Goal: Task Accomplishment & Management: Manage account settings

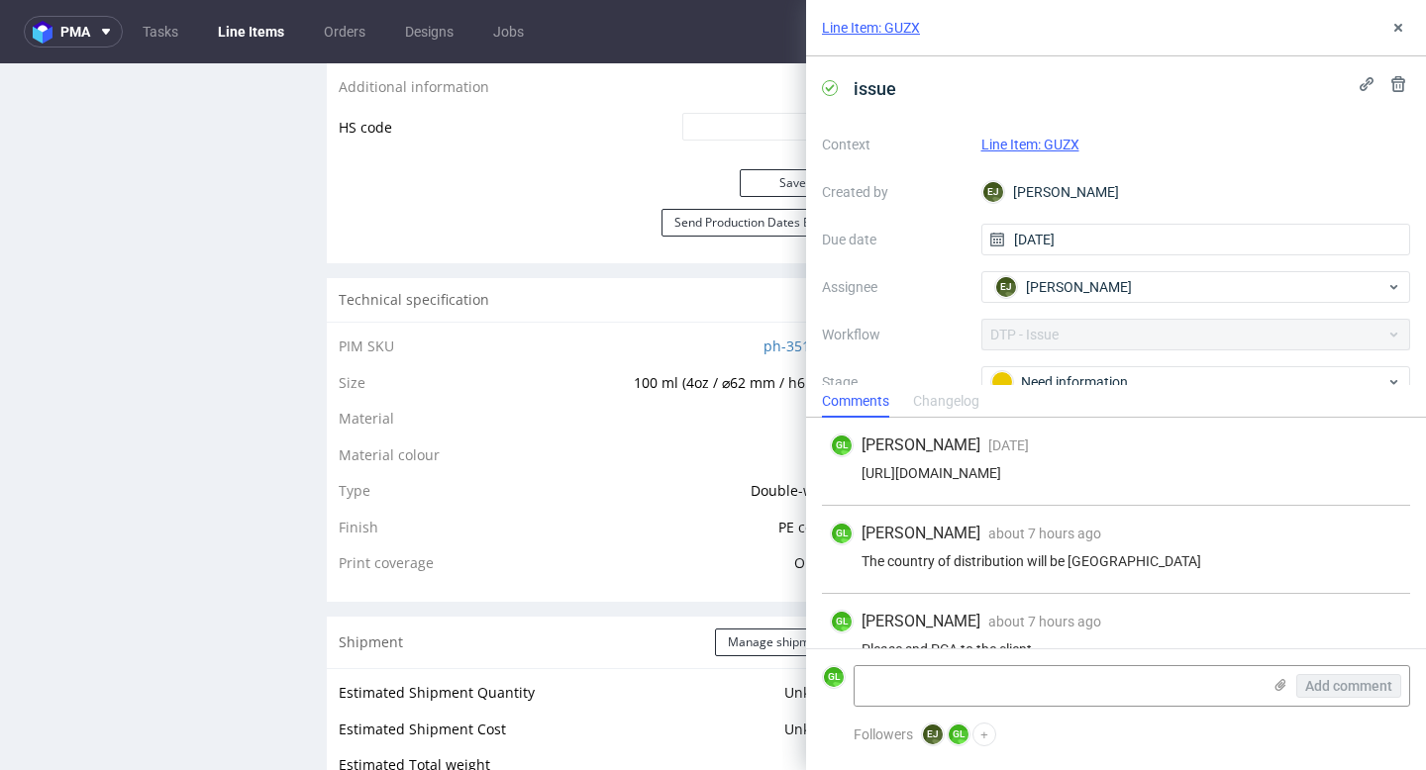
scroll to position [168, 0]
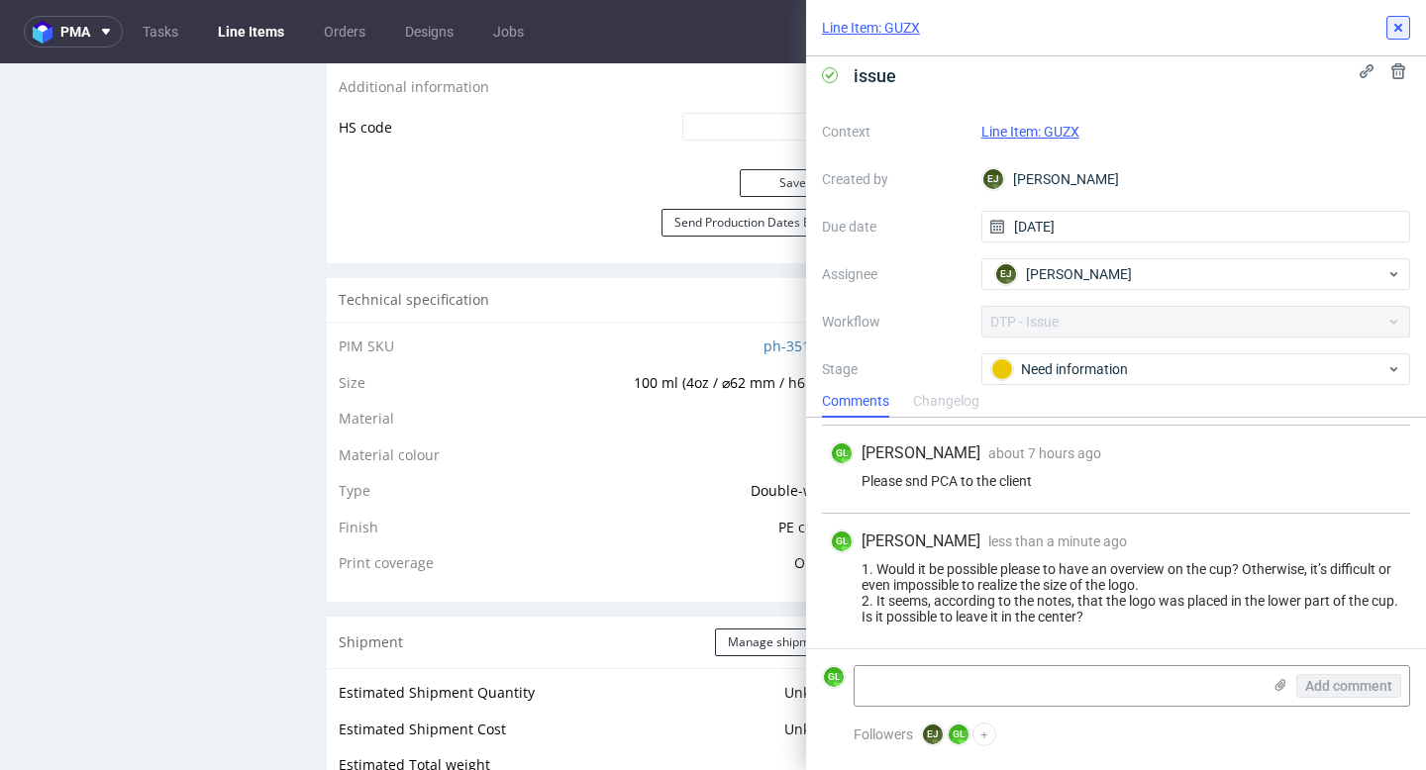
click at [1401, 35] on icon at bounding box center [1398, 28] width 16 height 16
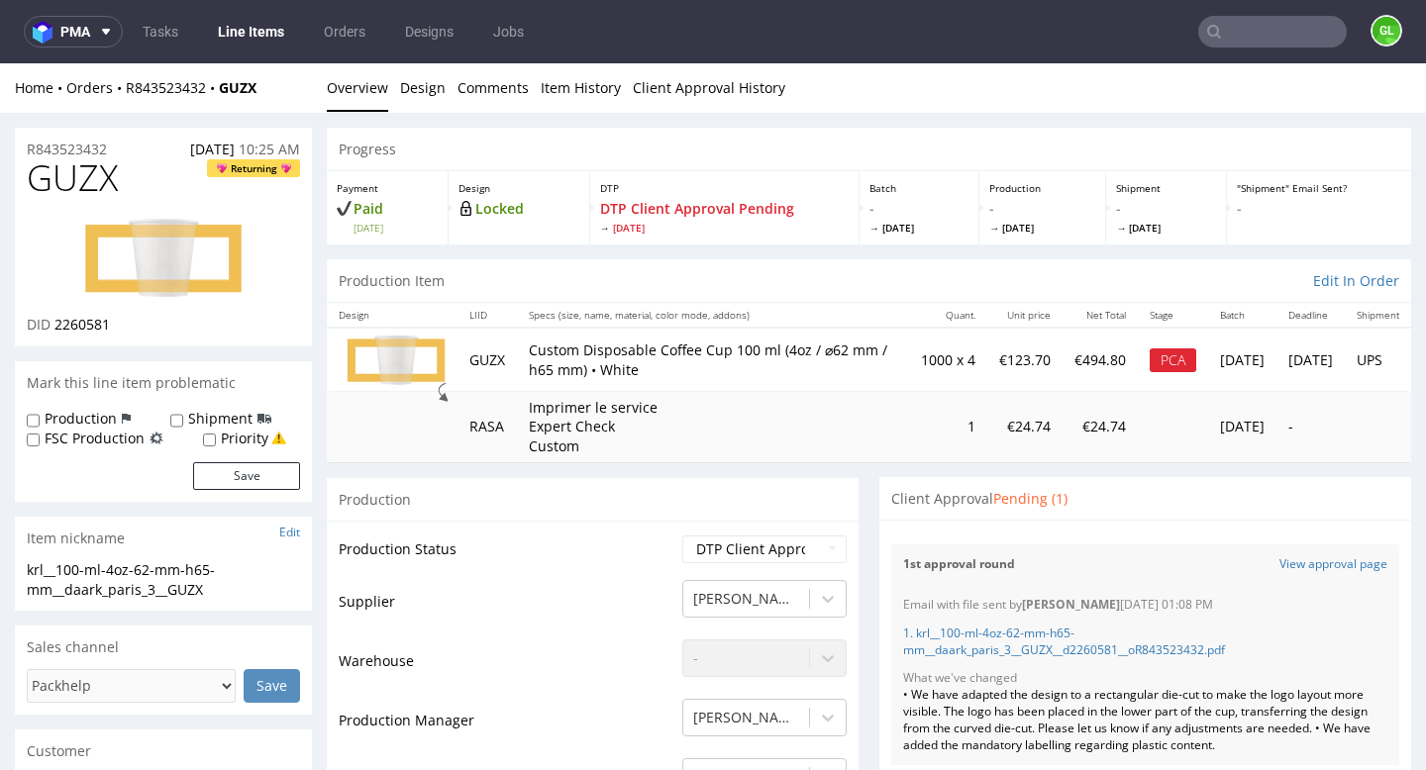
click at [1257, 35] on input "text" at bounding box center [1272, 32] width 149 height 32
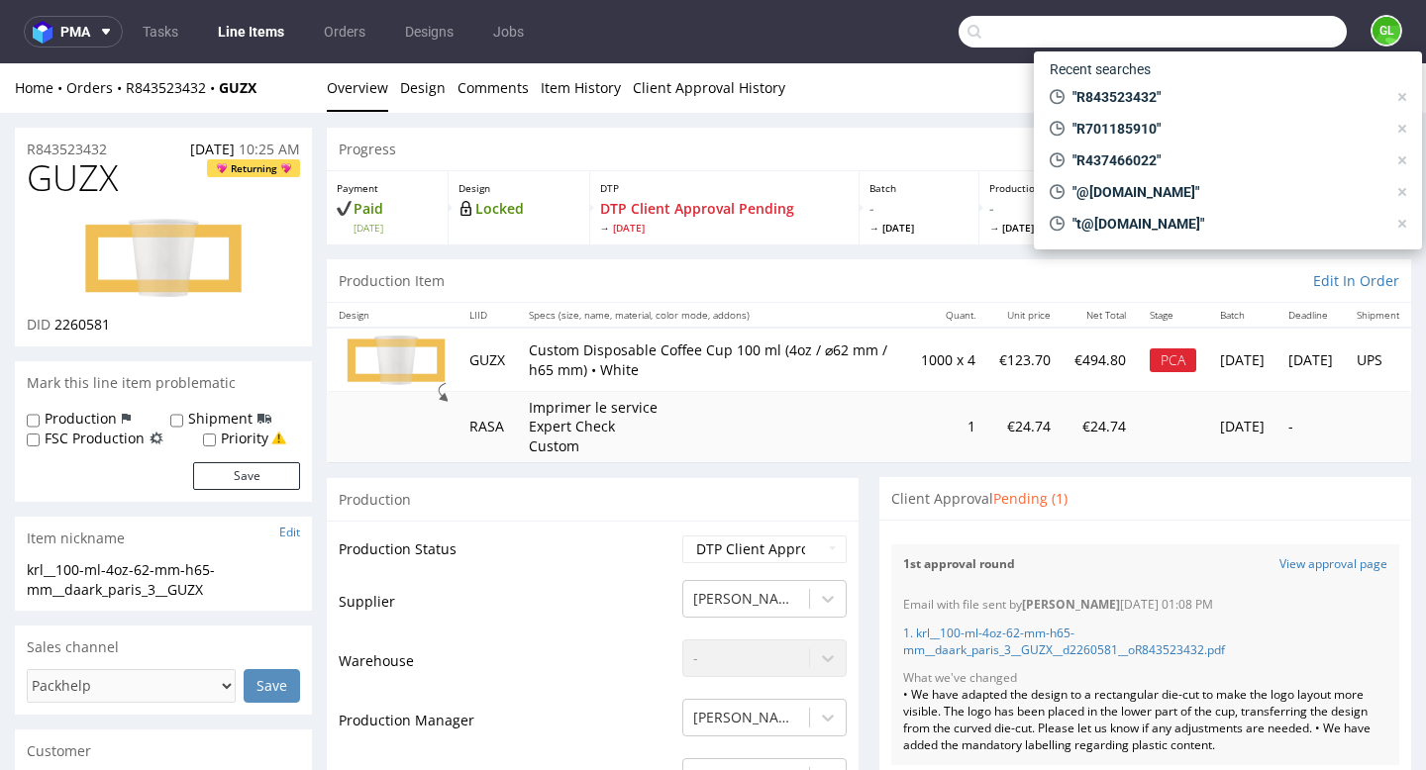
paste input "R437466022"
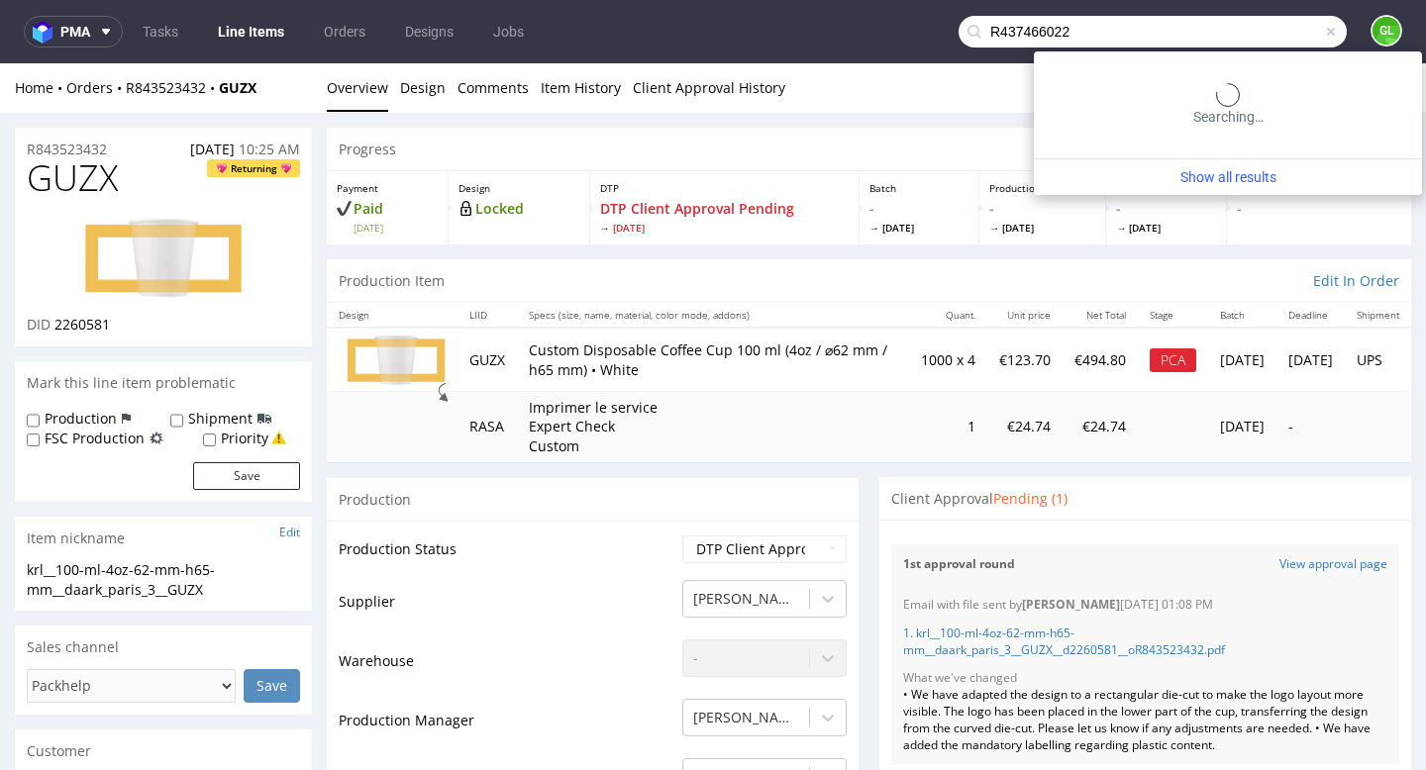
type input "R437466022"
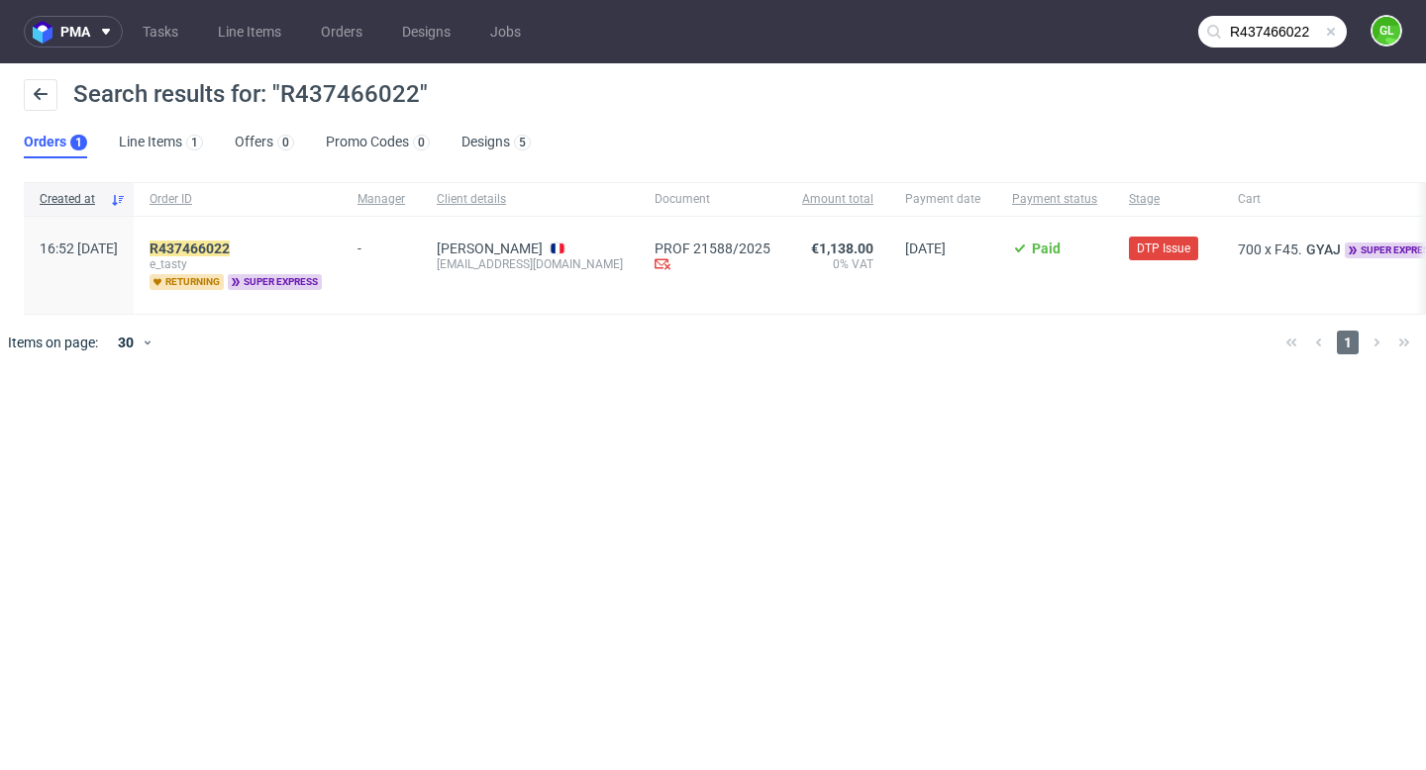
click at [621, 278] on span "[PERSON_NAME] [PERSON_NAME][EMAIL_ADDRESS][DOMAIN_NAME]" at bounding box center [530, 266] width 186 height 50
click at [230, 242] on mark "R437466022" at bounding box center [190, 249] width 80 height 16
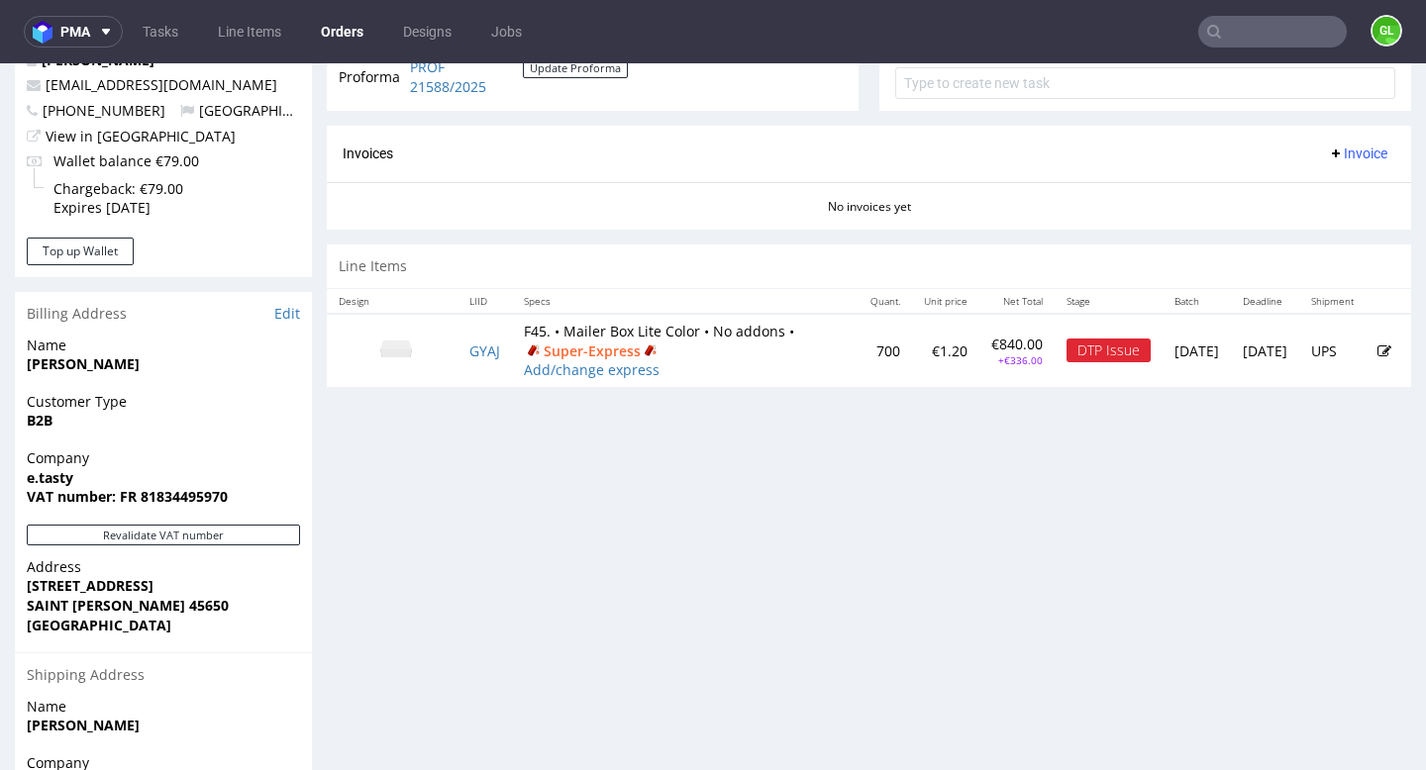
scroll to position [705, 0]
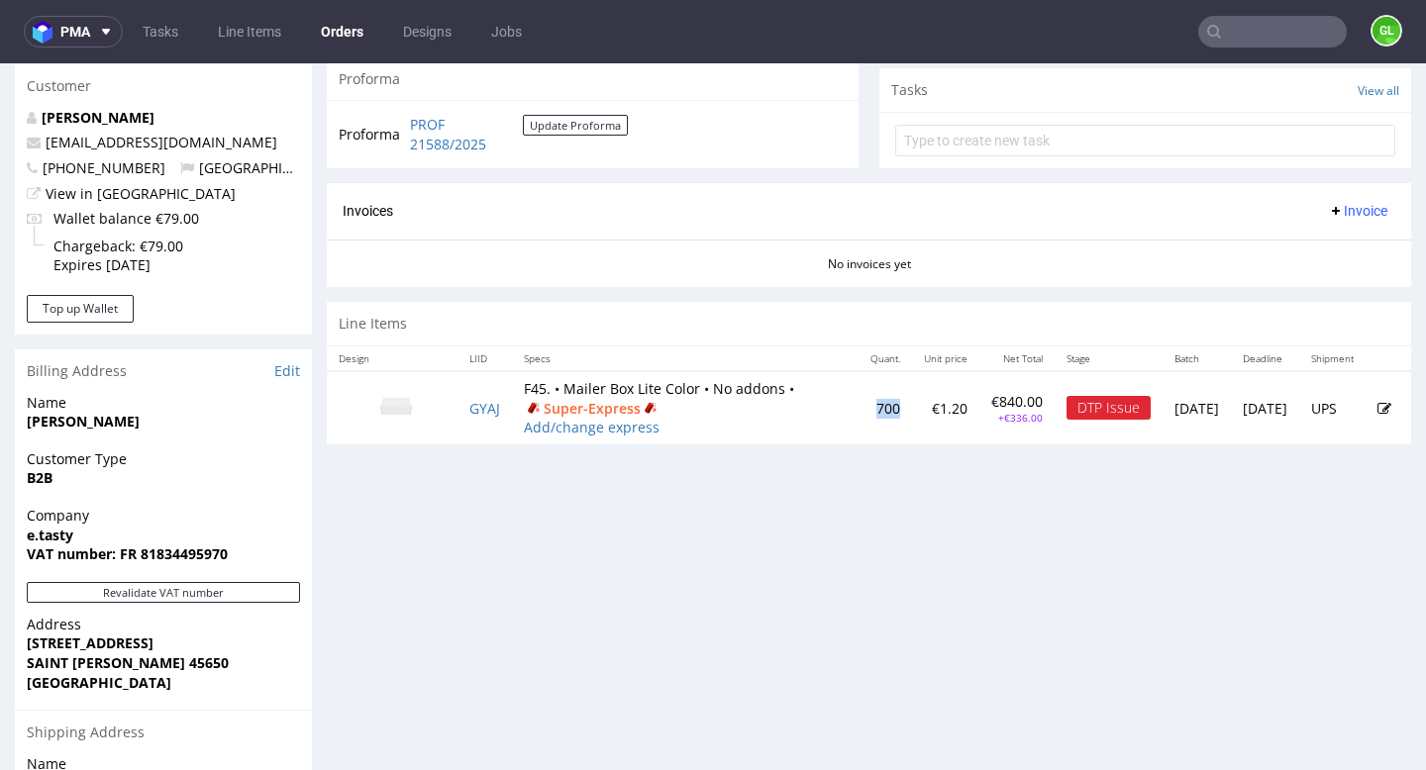
drag, startPoint x: 785, startPoint y: 426, endPoint x: 833, endPoint y: 446, distance: 51.5
click at [833, 445] on tr "GYAJ F45. • Mailer Box Lite Color • No addons • Super-Express Add/change expres…" at bounding box center [869, 407] width 1084 height 73
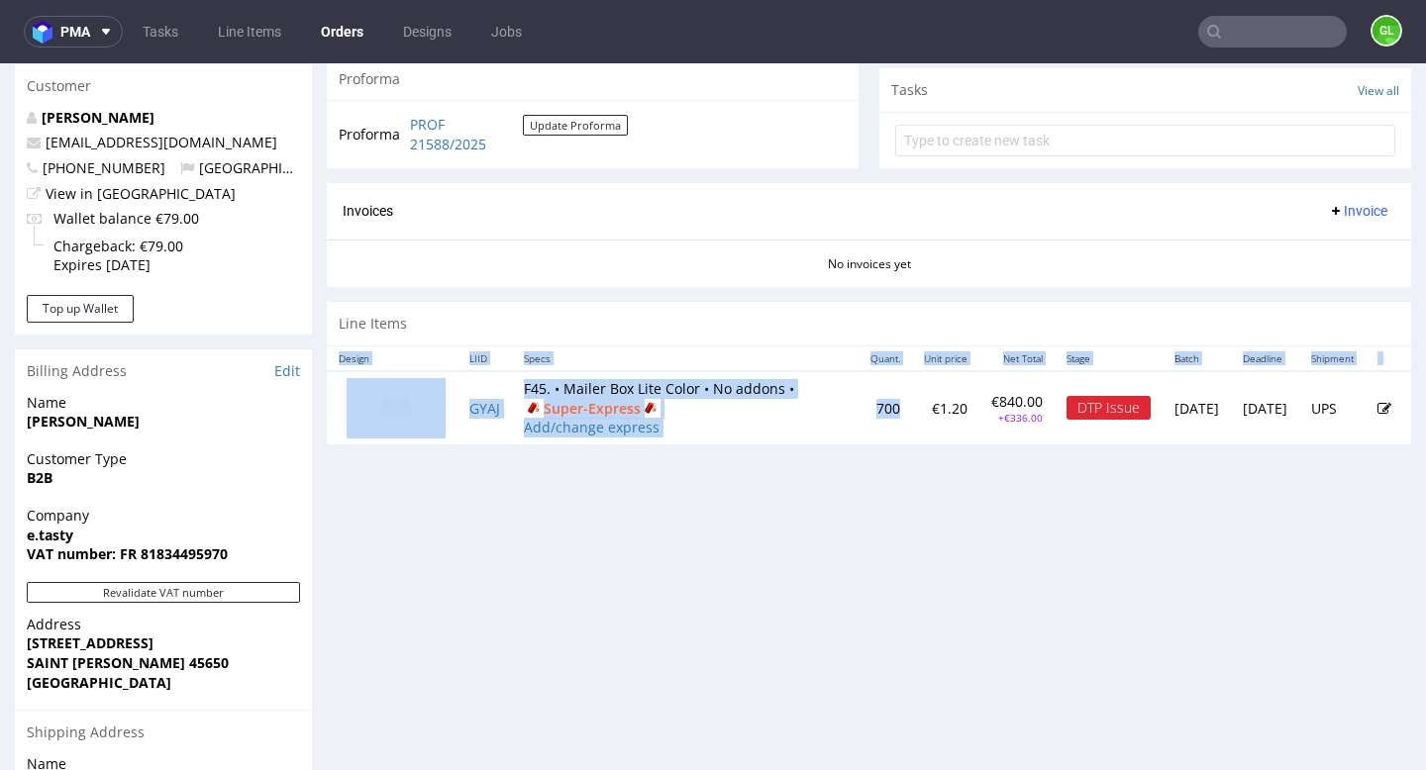
click at [482, 418] on link "GYAJ" at bounding box center [484, 408] width 31 height 19
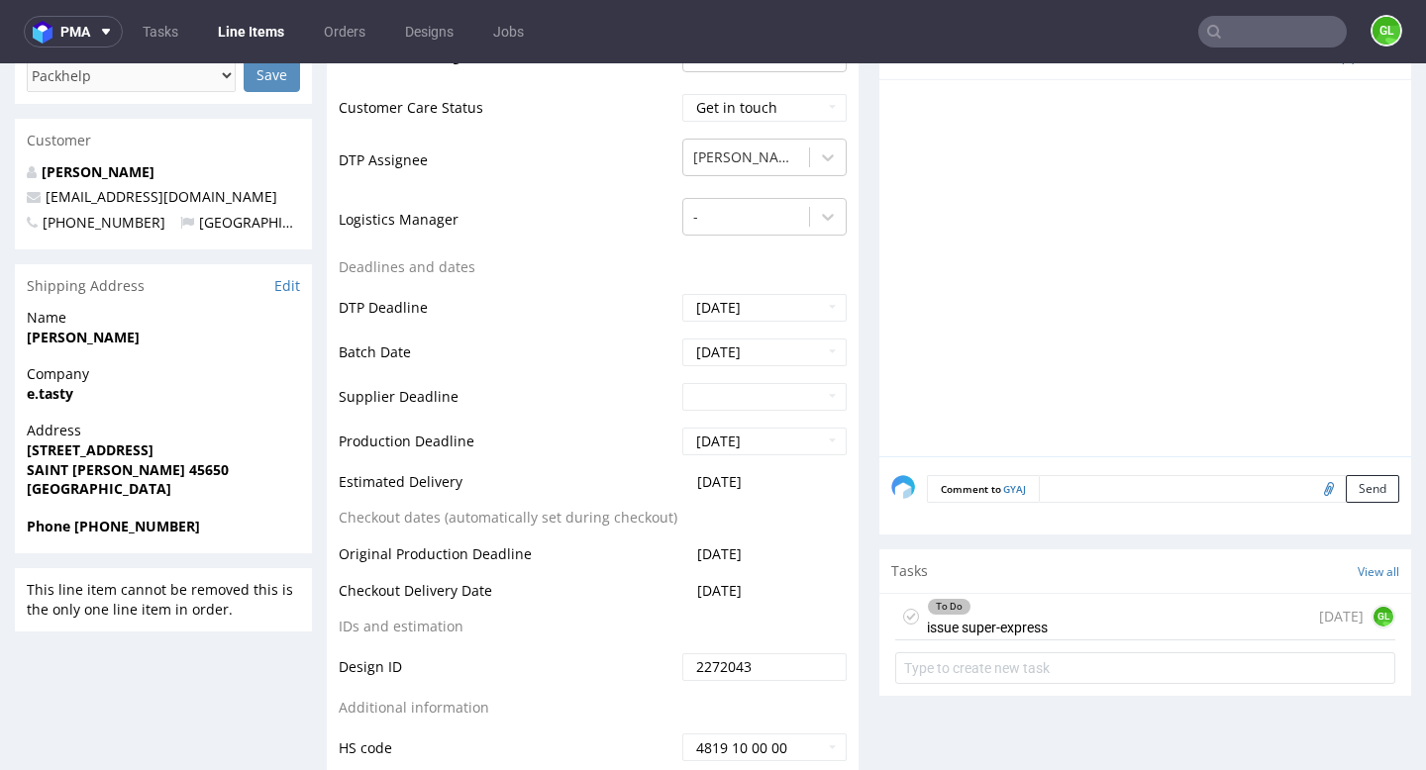
scroll to position [609, 0]
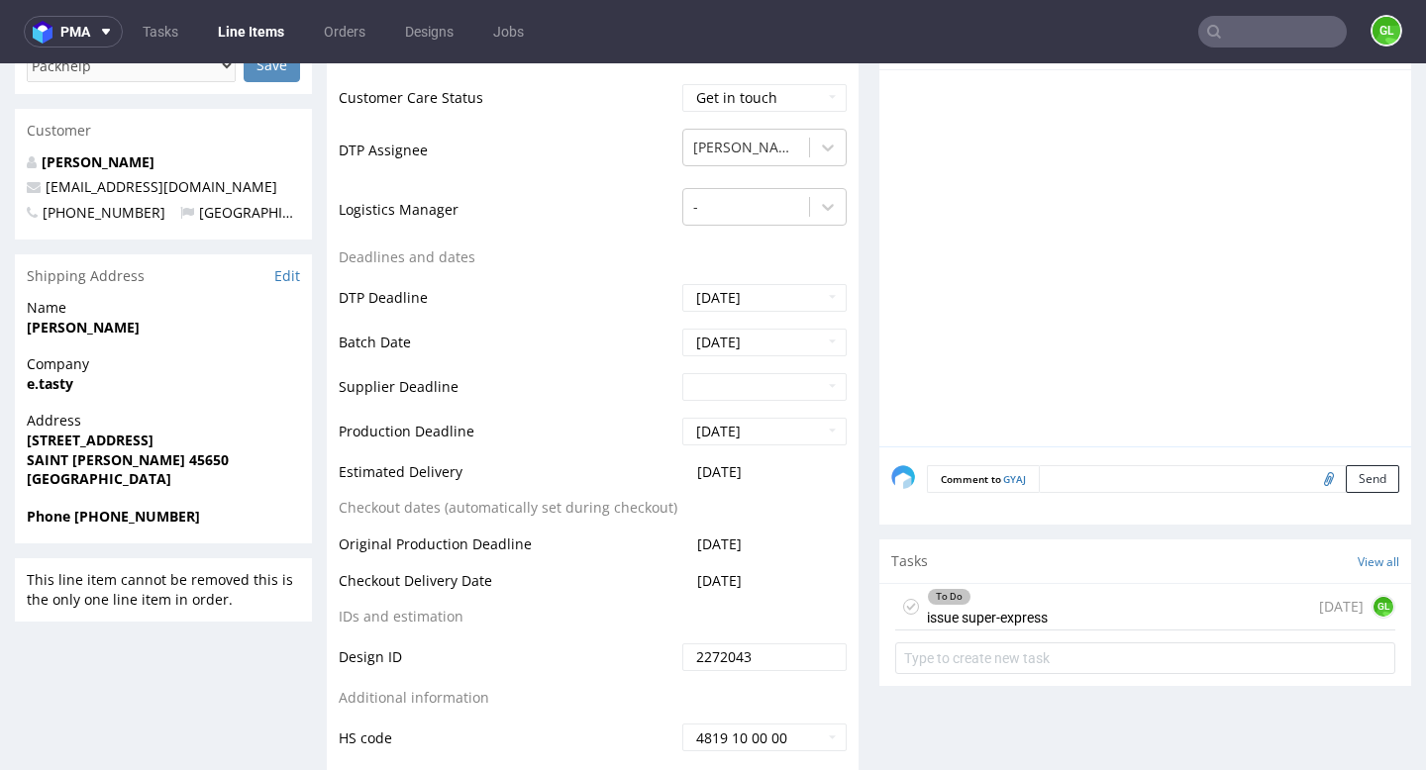
click at [1190, 624] on div "To Do issue super-express [DATE] GL" at bounding box center [1145, 607] width 500 height 47
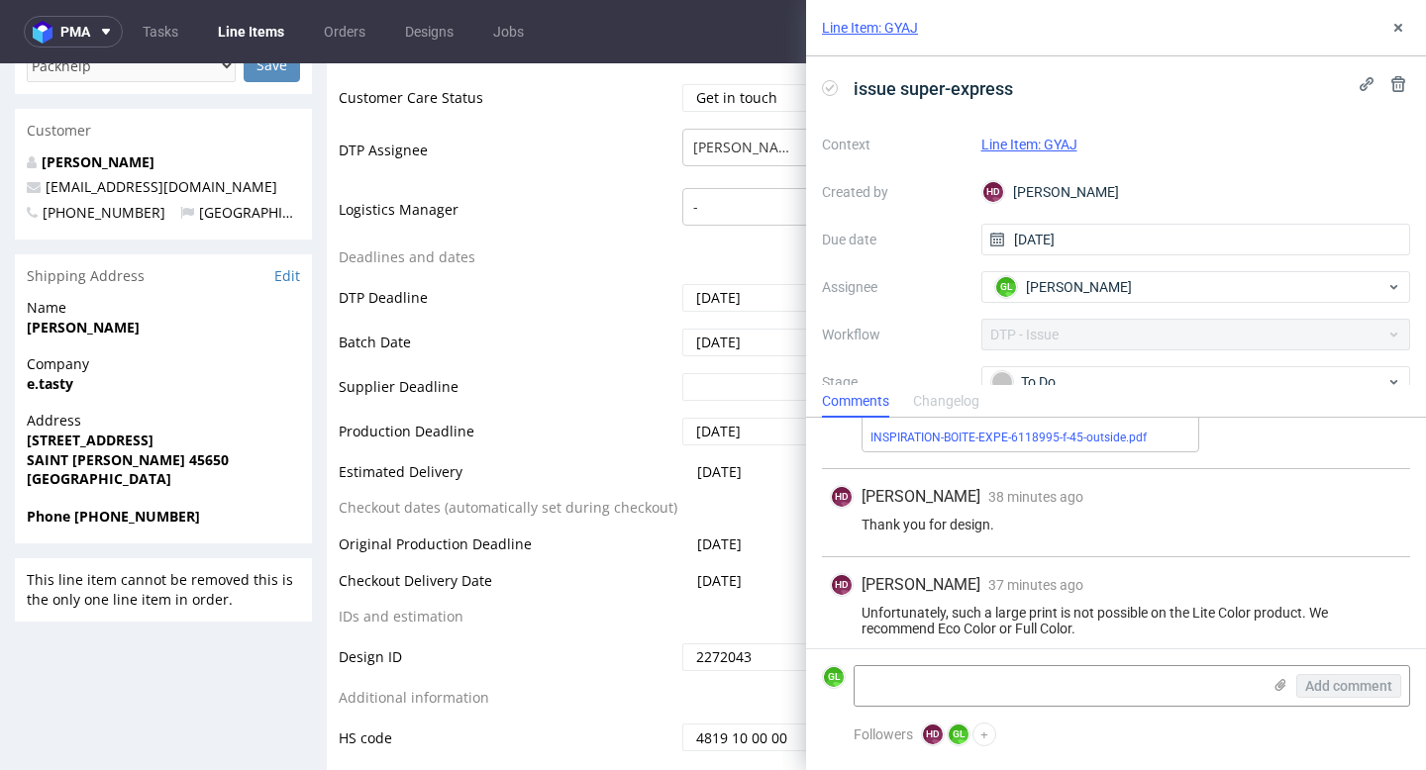
scroll to position [271, 0]
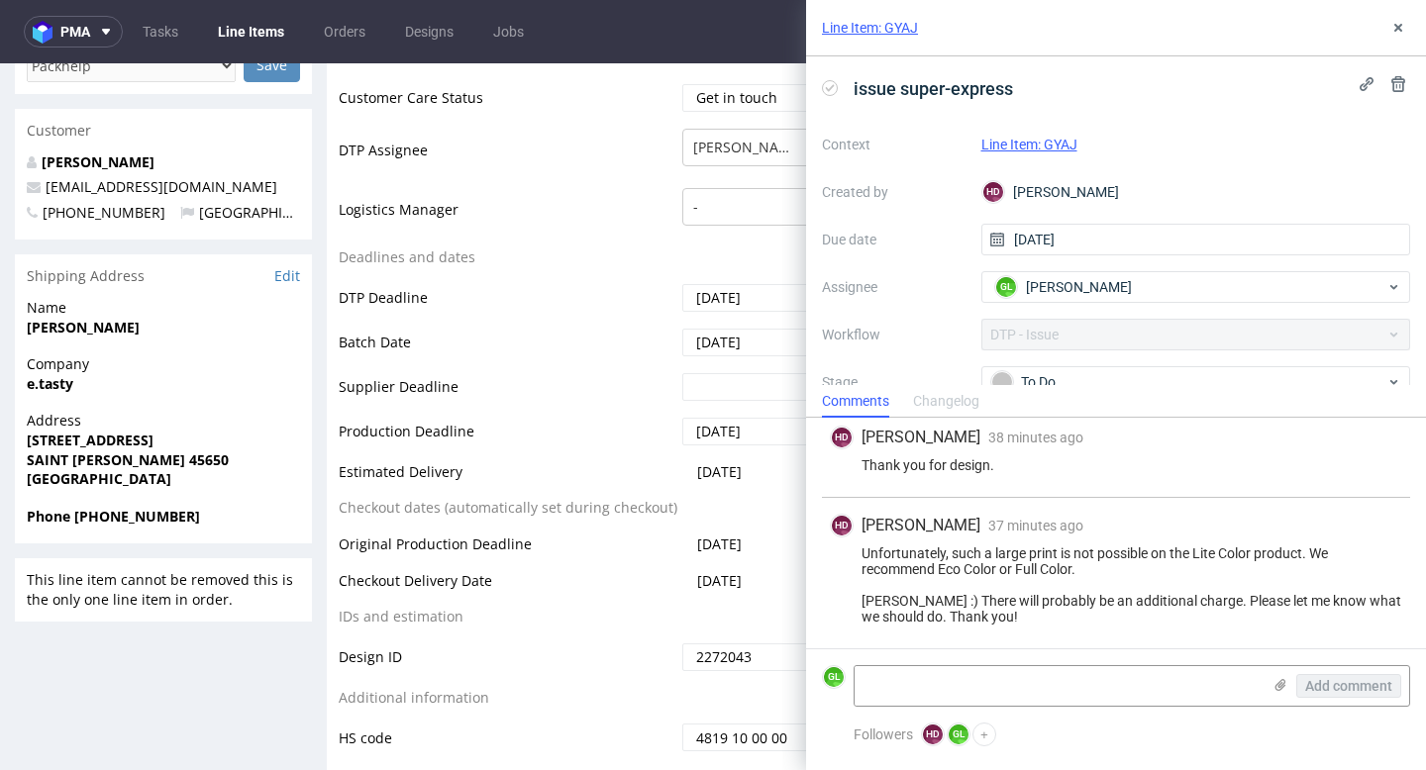
click at [667, 58] on nav "pma Tasks Line Items Orders Designs Jobs GL" at bounding box center [713, 31] width 1426 height 63
click at [596, 161] on td "DTP Assignee" at bounding box center [508, 156] width 339 height 59
click at [1394, 36] on button at bounding box center [1398, 28] width 24 height 24
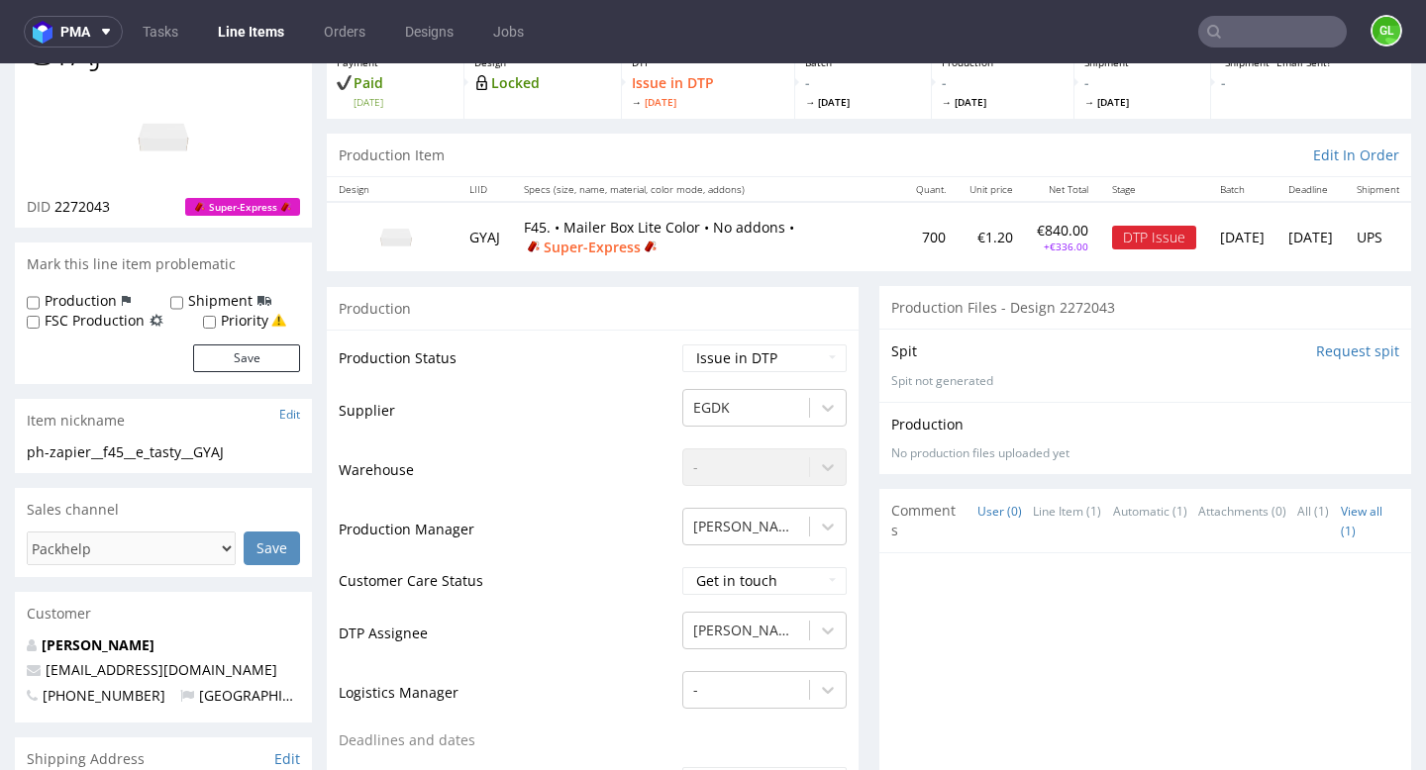
scroll to position [131, 0]
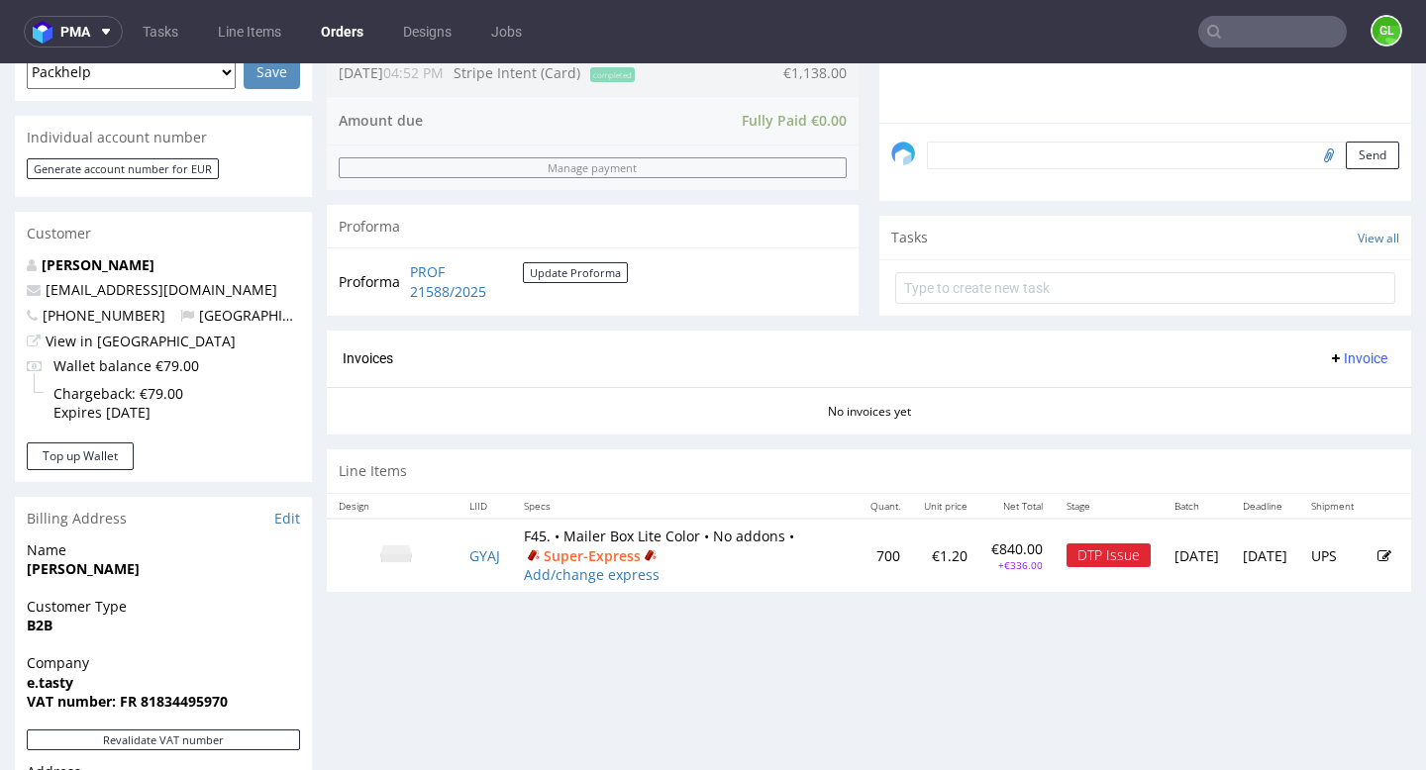
scroll to position [572, 0]
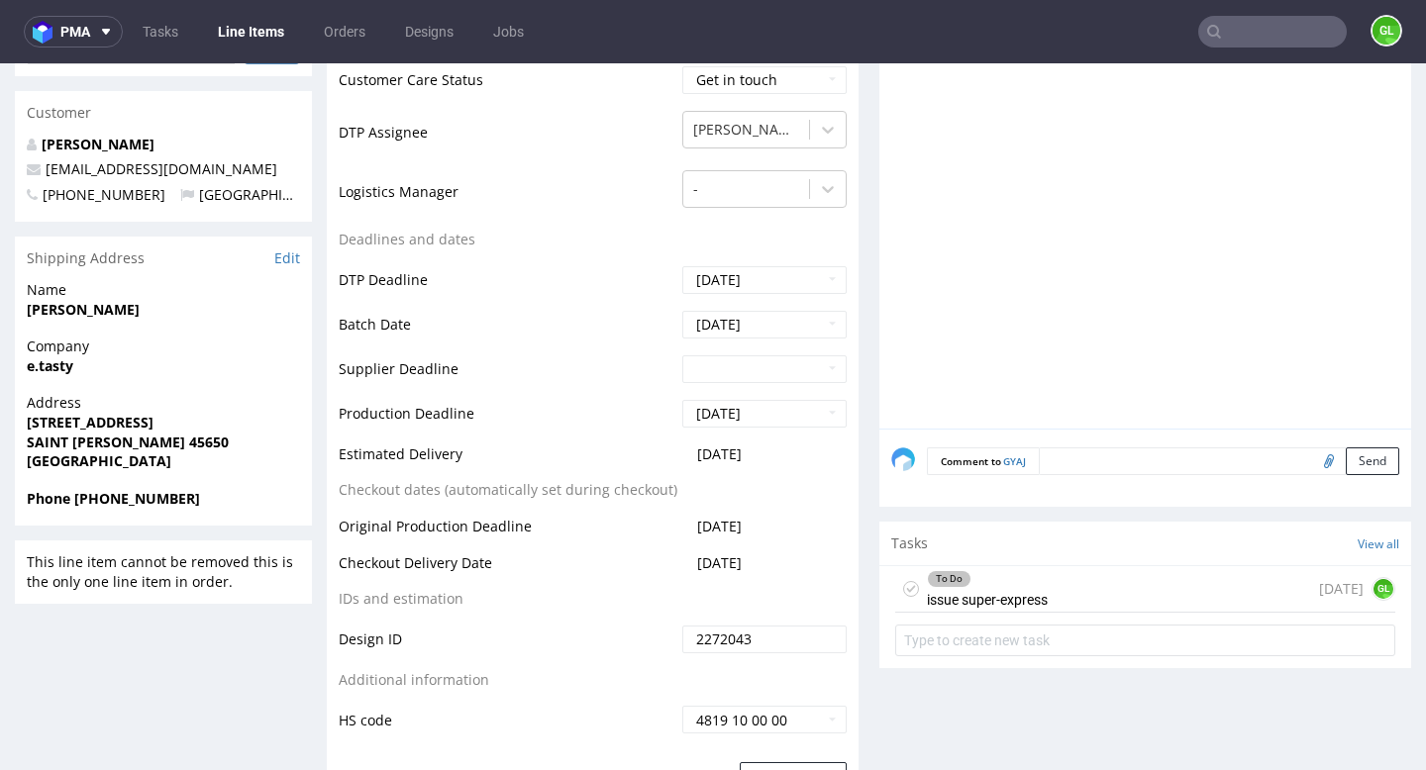
scroll to position [631, 0]
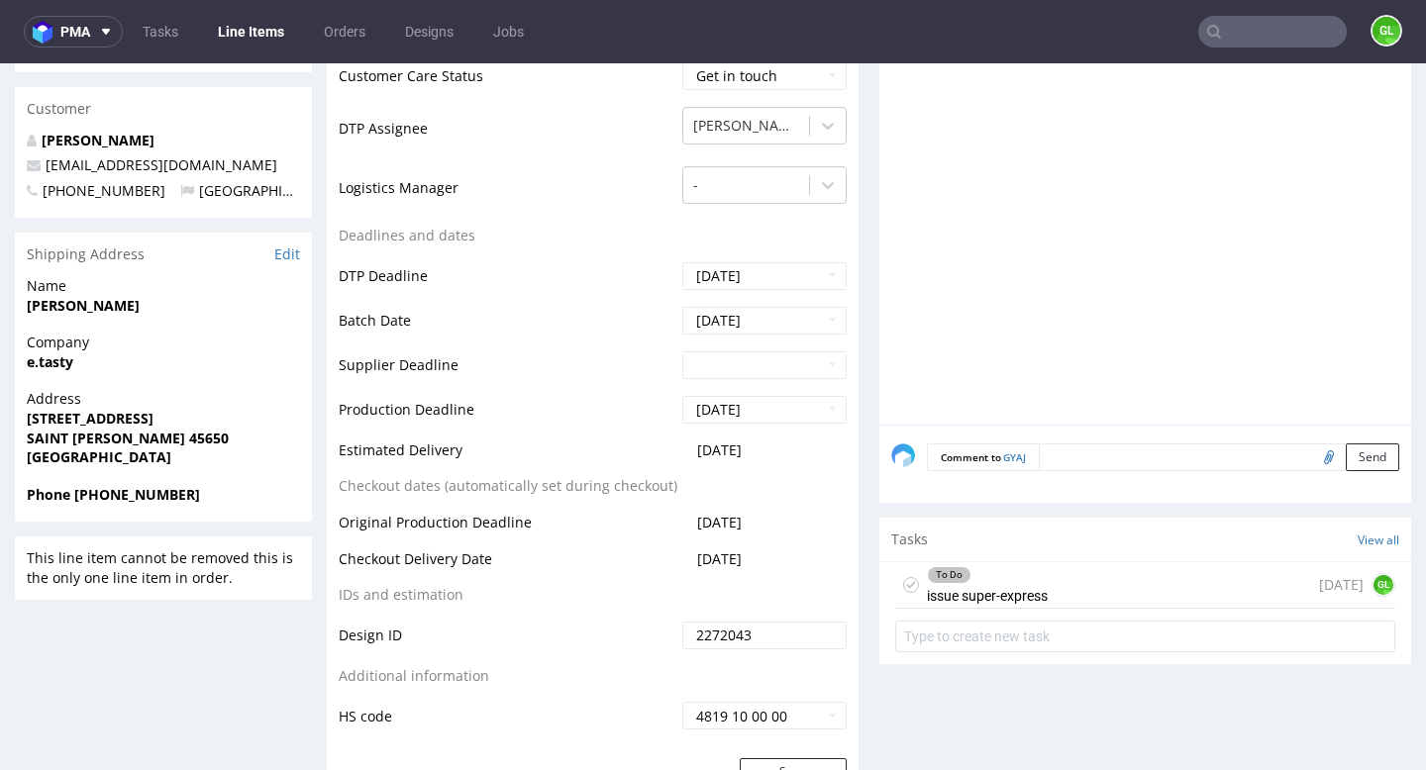
click at [1044, 584] on div "To Do issue super-express [DATE] GL" at bounding box center [1145, 585] width 500 height 47
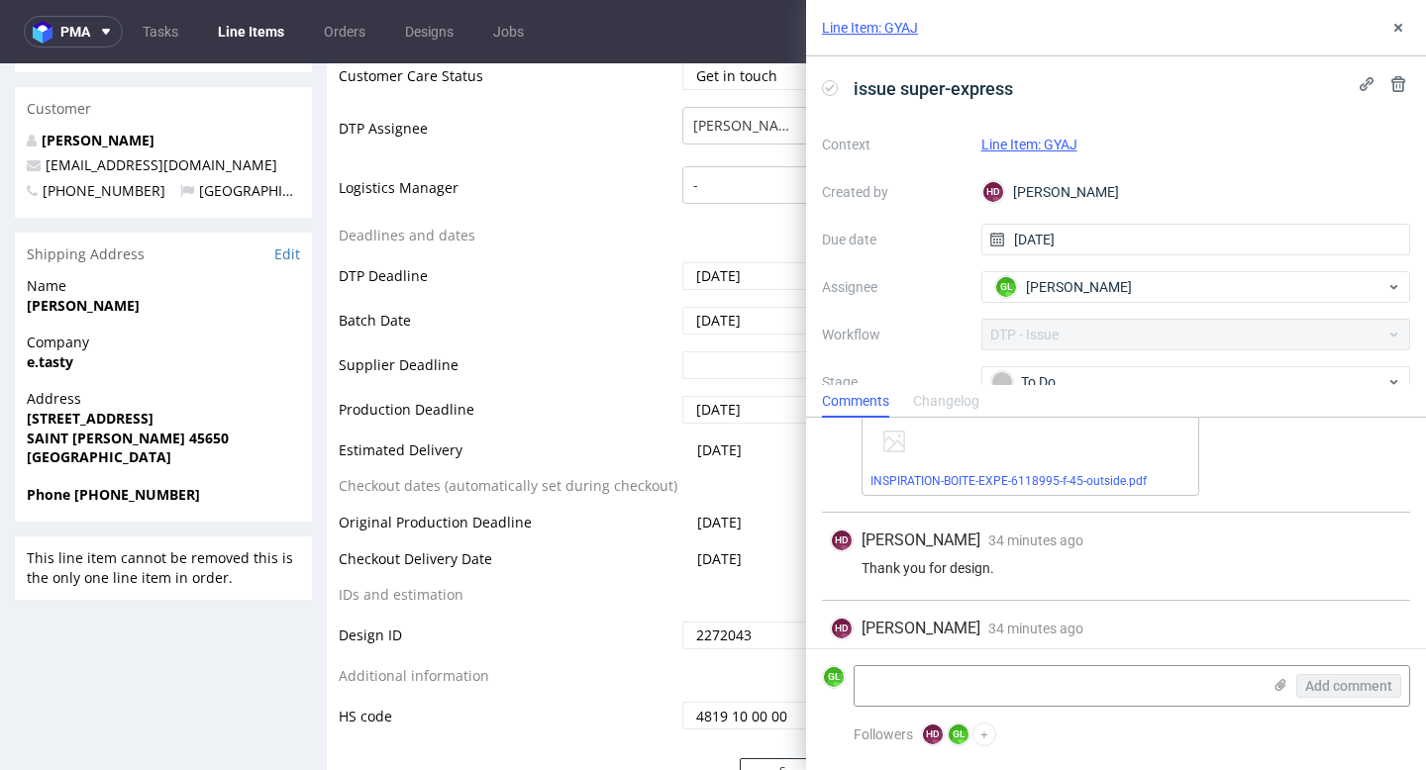
scroll to position [162, 0]
click at [1005, 487] on link "INSPIRATION-BOITE-EXPE-6118995-f-45-outside.pdf" at bounding box center [1008, 487] width 276 height 14
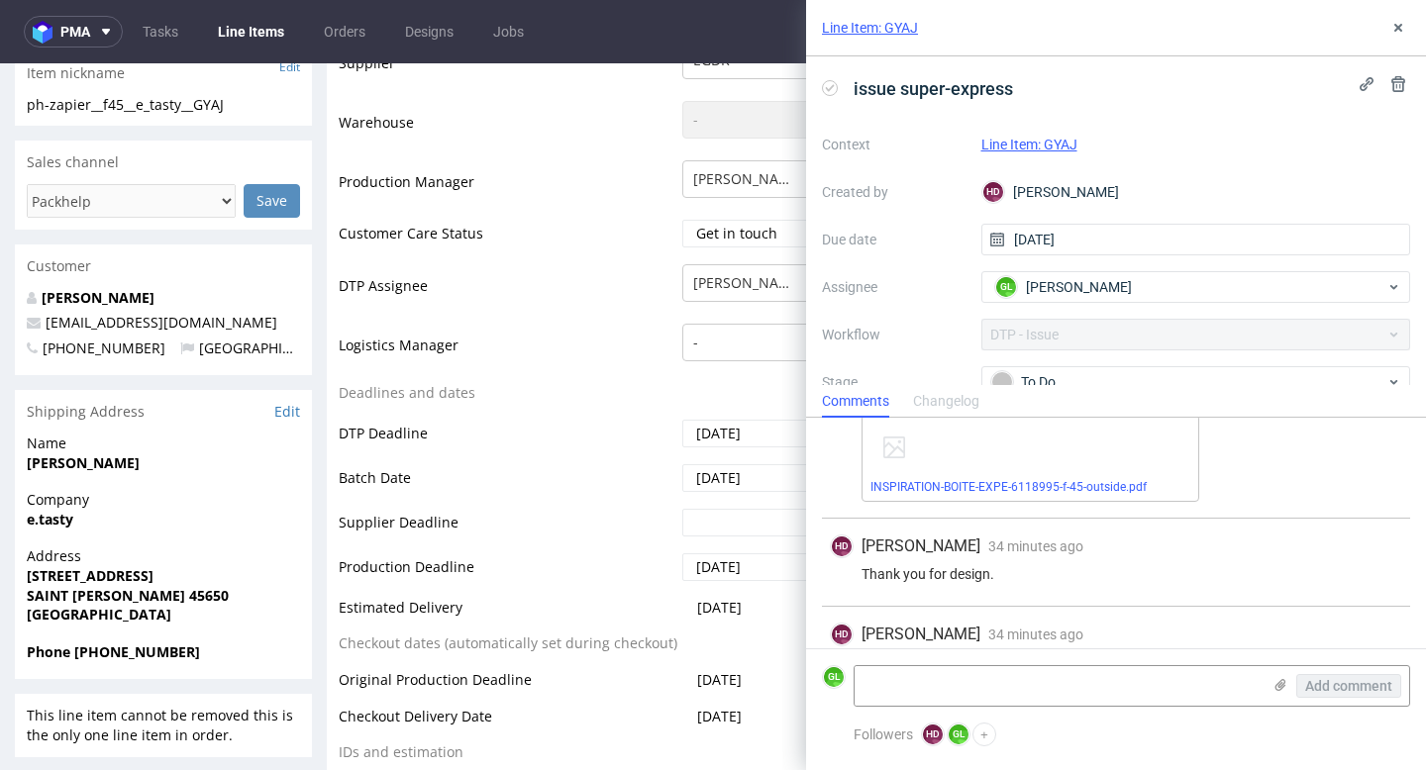
scroll to position [271, 0]
